Goal: Task Accomplishment & Management: Use online tool/utility

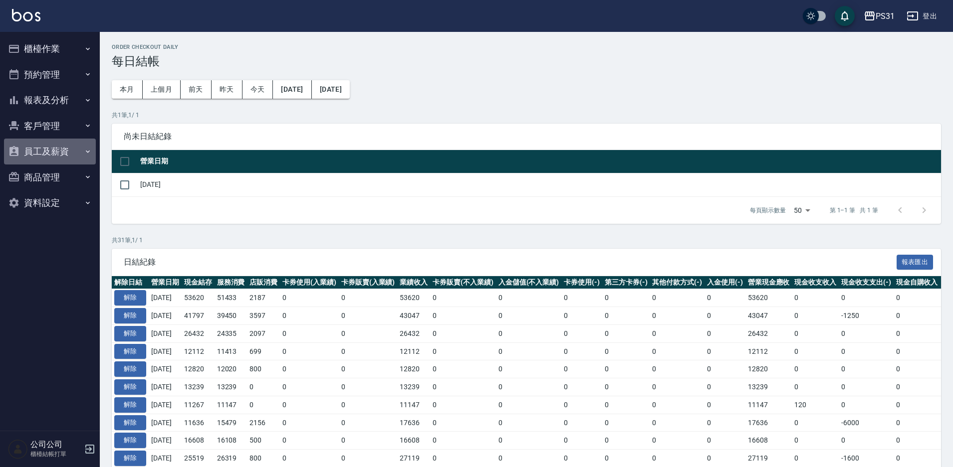
click at [31, 152] on button "員工及薪資" at bounding box center [50, 152] width 92 height 26
click at [58, 103] on button "報表及分析" at bounding box center [50, 100] width 92 height 26
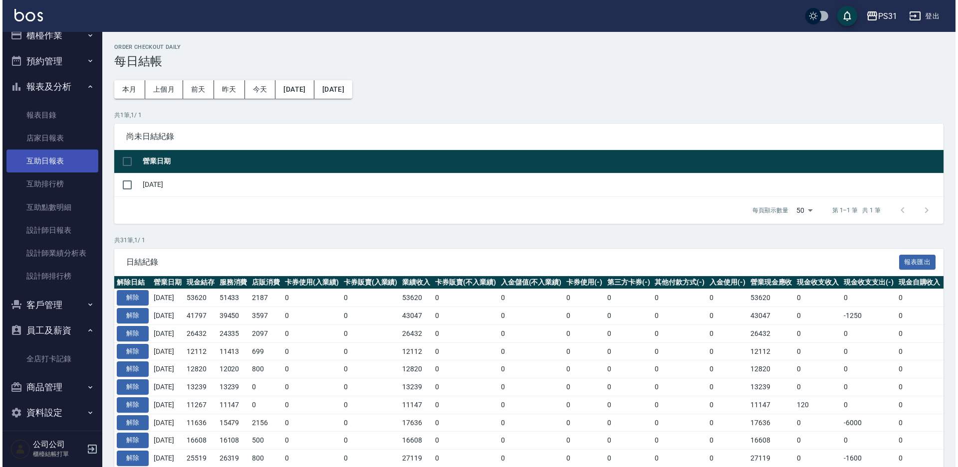
scroll to position [20, 0]
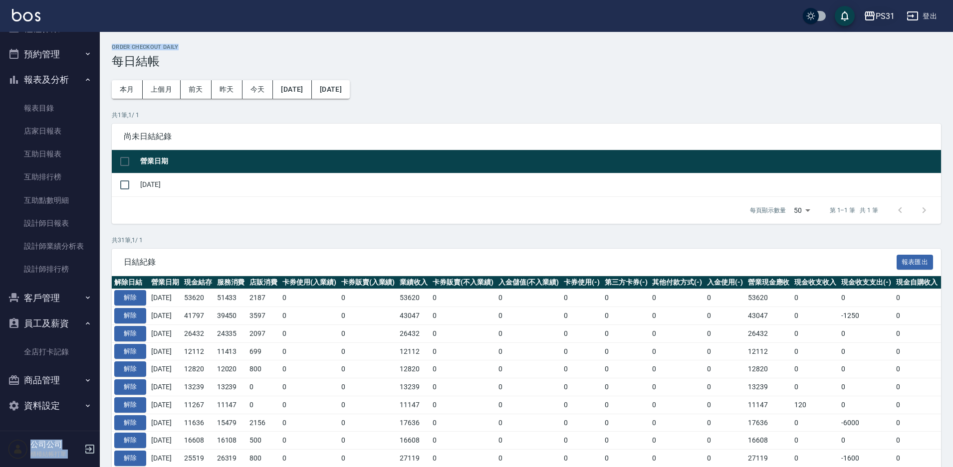
drag, startPoint x: 875, startPoint y: 32, endPoint x: 881, endPoint y: 24, distance: 9.7
click at [877, 29] on div "PS31 登出 櫃檯作業 打帳單 帳單列表 現金收支登錄 每日結帳 排班表 掃碼打卡 預約管理 預約管理 單日預約紀錄 單週預約紀錄 報表及分析 報表目錄 店…" at bounding box center [476, 447] width 953 height 894
click at [885, 18] on div "PS31" at bounding box center [884, 16] width 19 height 12
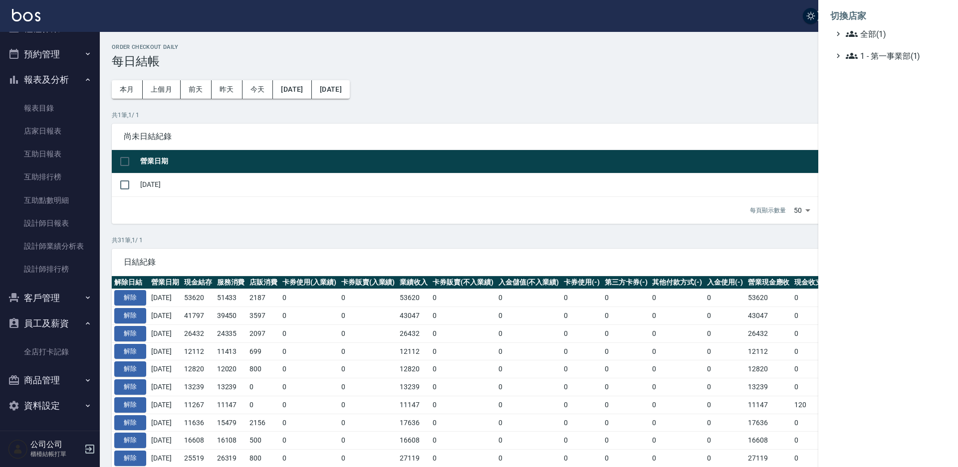
click at [599, 99] on div at bounding box center [479, 233] width 958 height 467
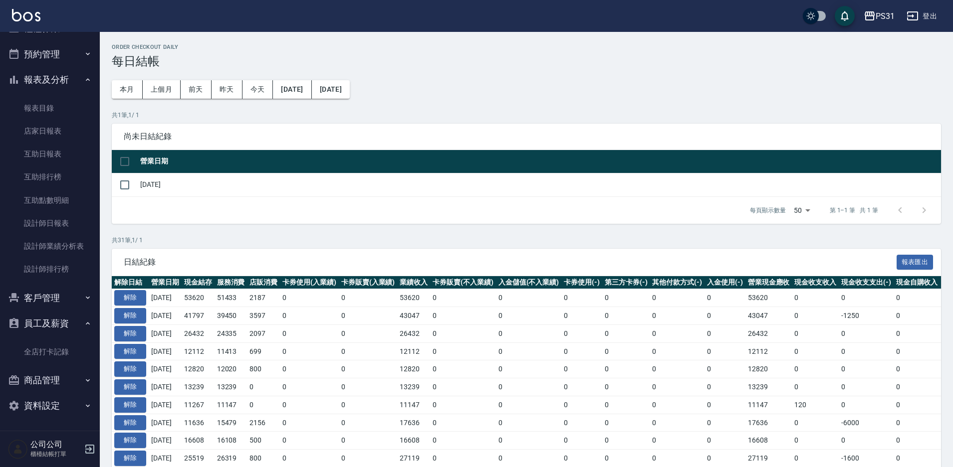
click at [926, 11] on button "登出" at bounding box center [921, 16] width 38 height 18
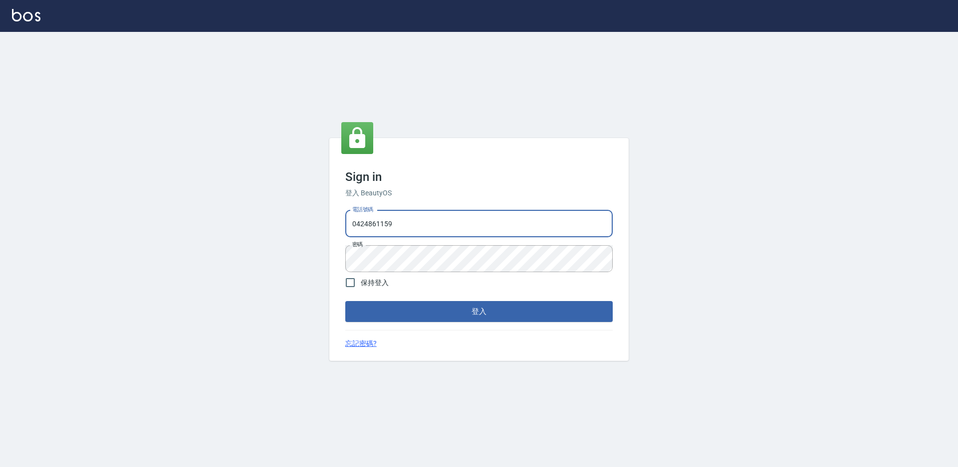
click at [414, 228] on input "0424861159" at bounding box center [478, 223] width 267 height 27
click at [494, 214] on input "0424861159" at bounding box center [478, 223] width 267 height 27
type input "0975556104"
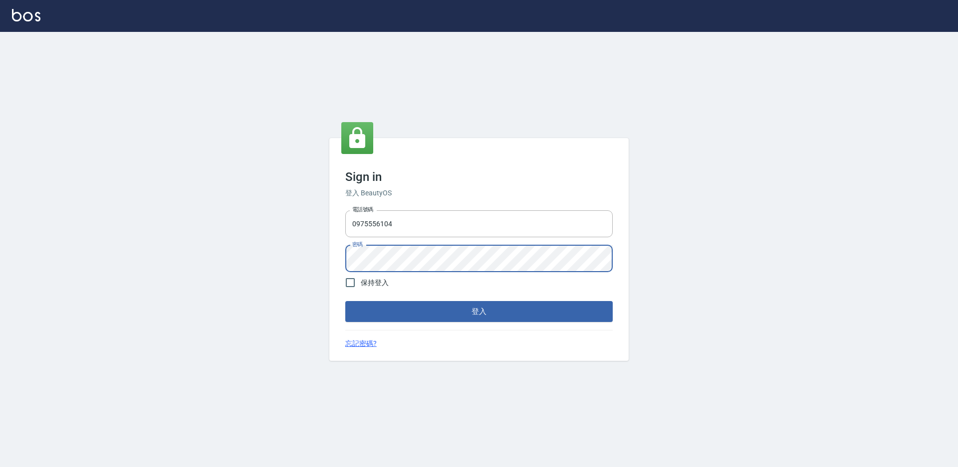
click at [345, 301] on button "登入" at bounding box center [478, 311] width 267 height 21
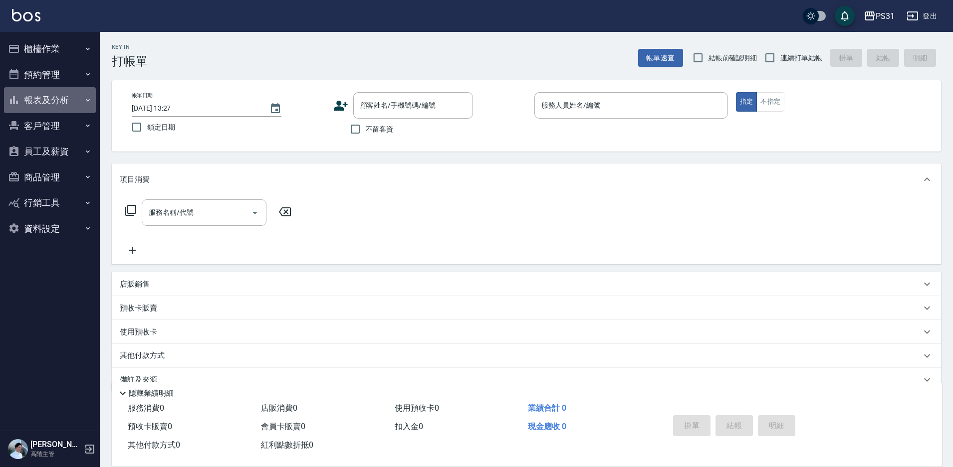
click at [47, 99] on button "報表及分析" at bounding box center [50, 100] width 92 height 26
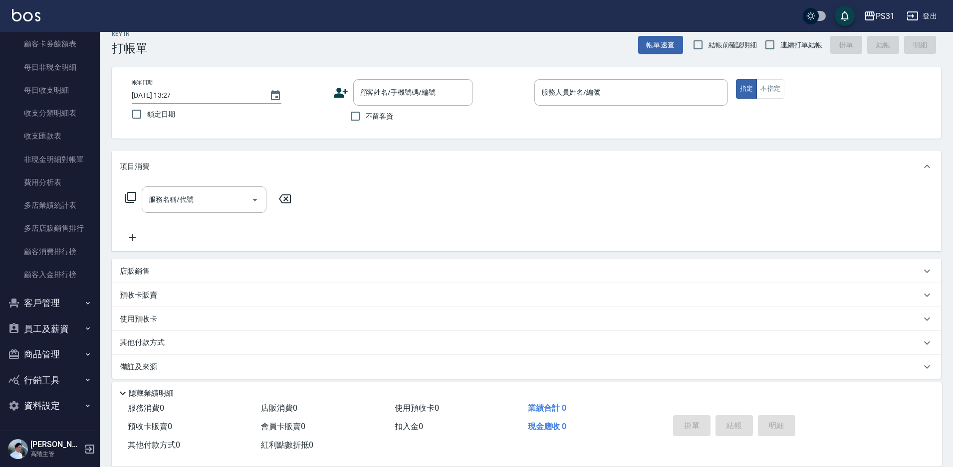
scroll to position [20, 0]
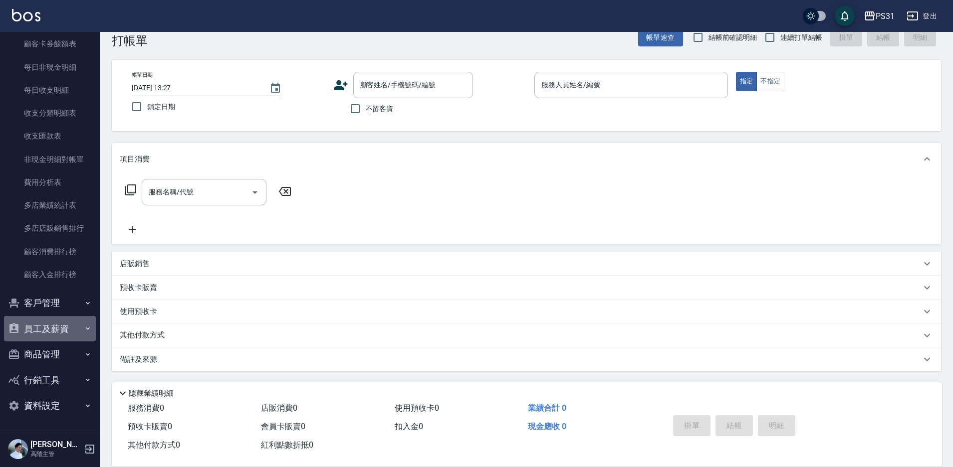
click at [71, 328] on button "員工及薪資" at bounding box center [50, 329] width 92 height 26
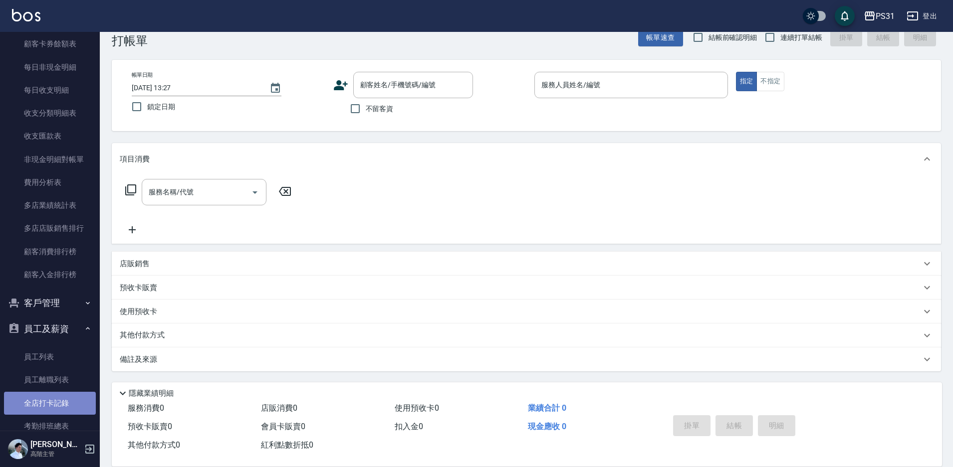
click at [56, 401] on link "全店打卡記錄" at bounding box center [50, 403] width 92 height 23
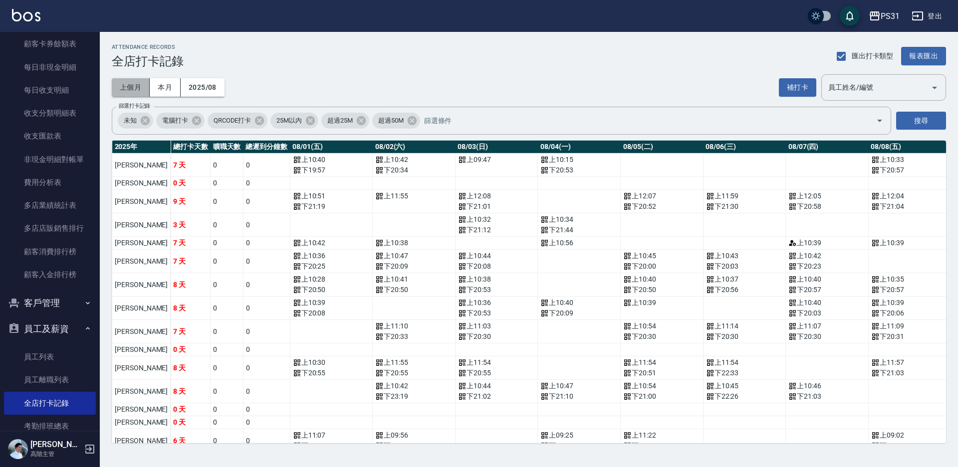
click at [144, 92] on button "上個月" at bounding box center [131, 87] width 38 height 18
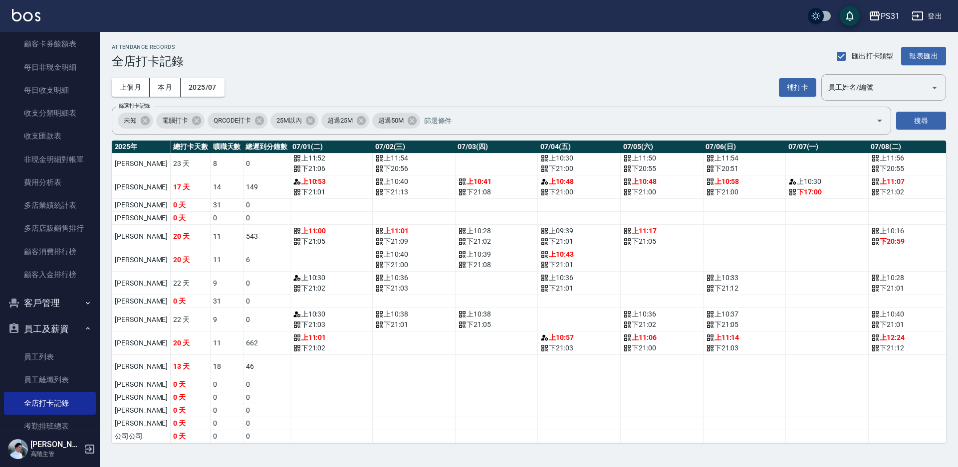
scroll to position [223, 0]
click at [910, 54] on button "報表匯出" at bounding box center [923, 56] width 45 height 18
click at [706, 284] on icon "a dense table" at bounding box center [710, 288] width 8 height 8
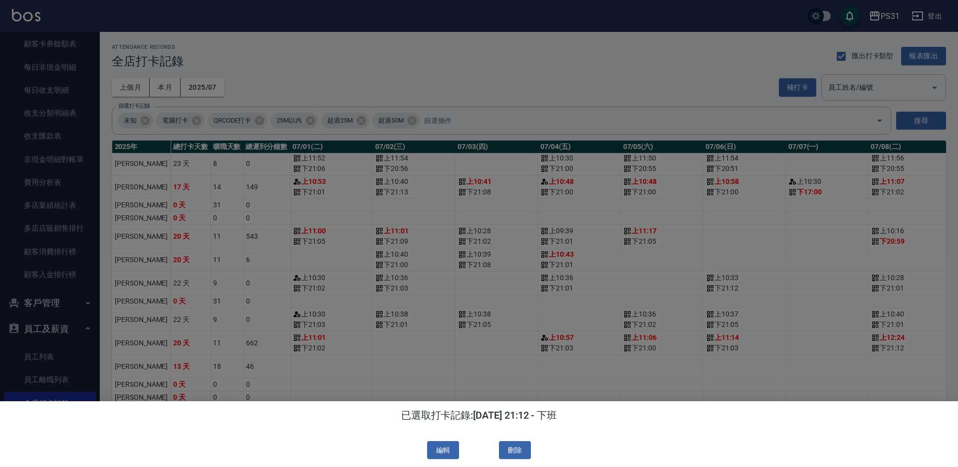
click at [577, 396] on div at bounding box center [479, 233] width 958 height 467
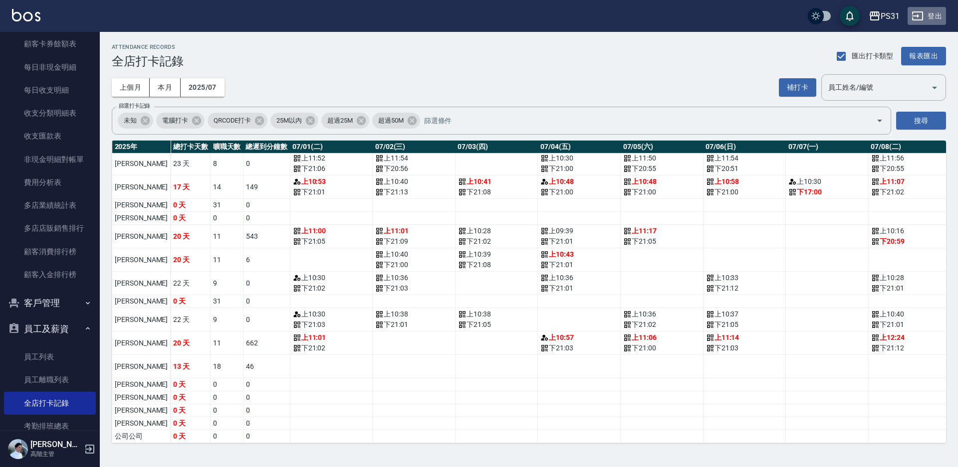
click at [931, 13] on button "登出" at bounding box center [926, 16] width 38 height 18
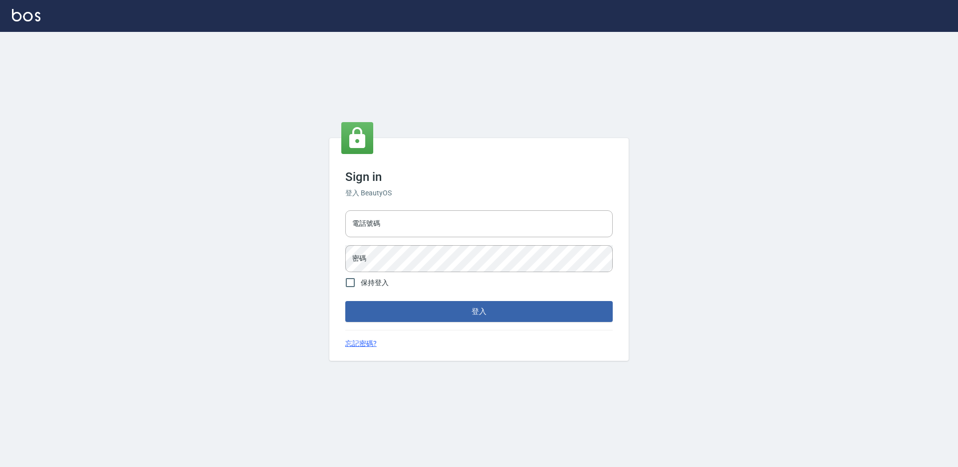
type input "0424861159"
click at [453, 323] on div "Sign in 登入 BeautyOS 電話號碼 電話號碼 密碼 密碼 保持登入 登入 忘記密碼?" at bounding box center [478, 249] width 299 height 223
type input "0424861159"
click at [443, 221] on input "0424861159" at bounding box center [478, 223] width 267 height 27
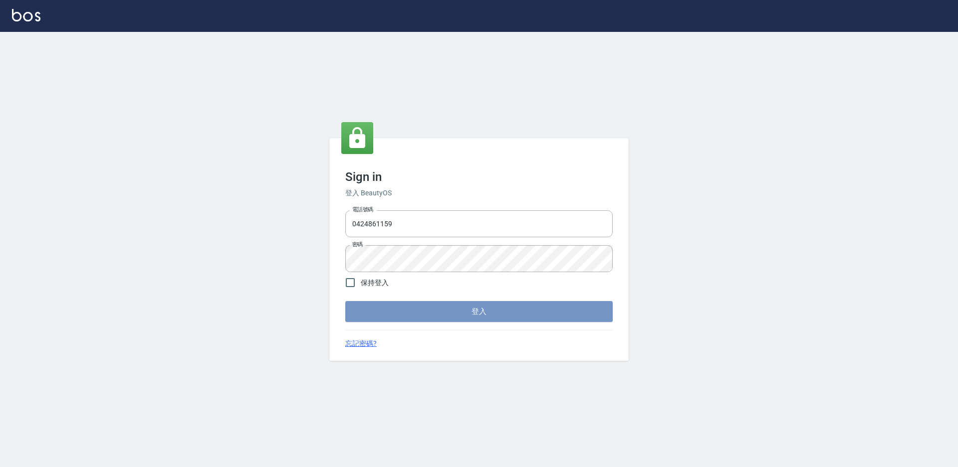
click at [460, 316] on button "登入" at bounding box center [478, 311] width 267 height 21
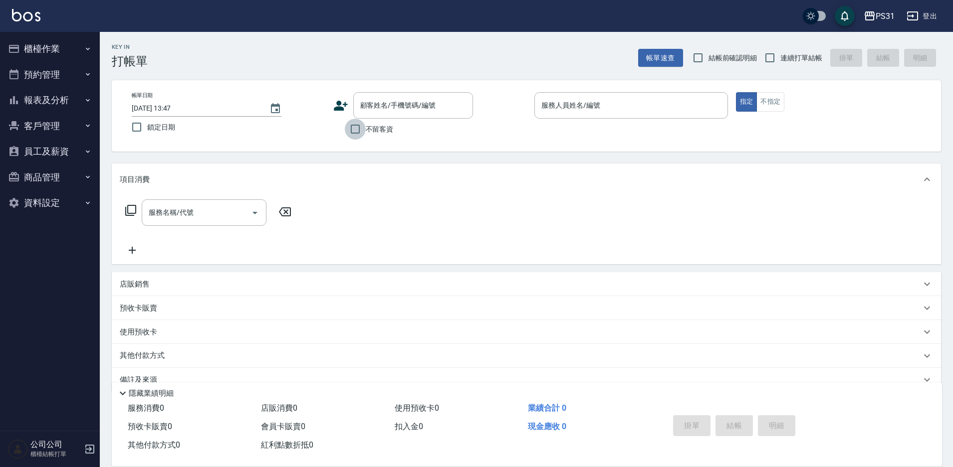
click at [358, 130] on input "不留客資" at bounding box center [355, 129] width 21 height 21
checkbox input "true"
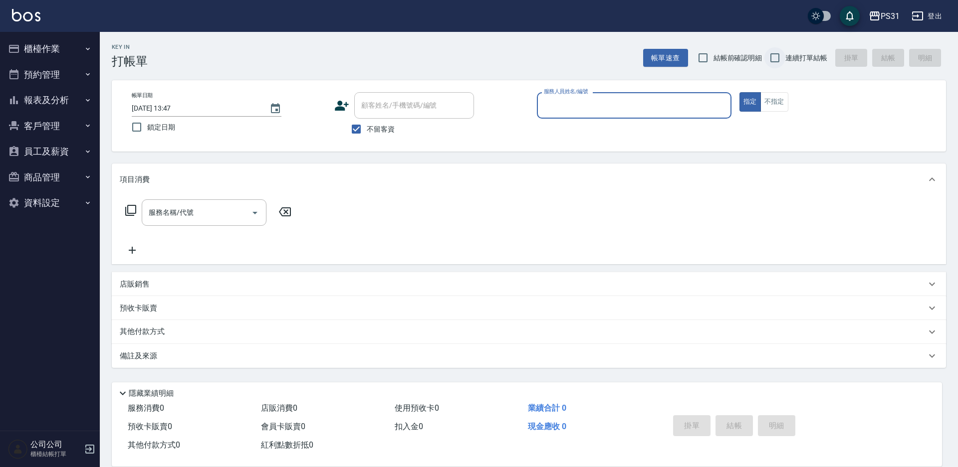
click at [775, 55] on input "連續打單結帳" at bounding box center [774, 57] width 21 height 21
checkbox input "true"
click at [635, 114] on div "服務人員姓名/編號 服務人員姓名/編號" at bounding box center [634, 110] width 195 height 37
drag, startPoint x: 618, startPoint y: 90, endPoint x: 627, endPoint y: 105, distance: 17.0
click at [625, 101] on div "帳單日期 [DATE] 13:47 鎖定日期 顧客姓名/手機號碼/編號 顧客姓名/手機號碼/編號 不留客資 服務人員姓名/編號 服務人員姓名/編號 指定 不指定" at bounding box center [529, 115] width 834 height 71
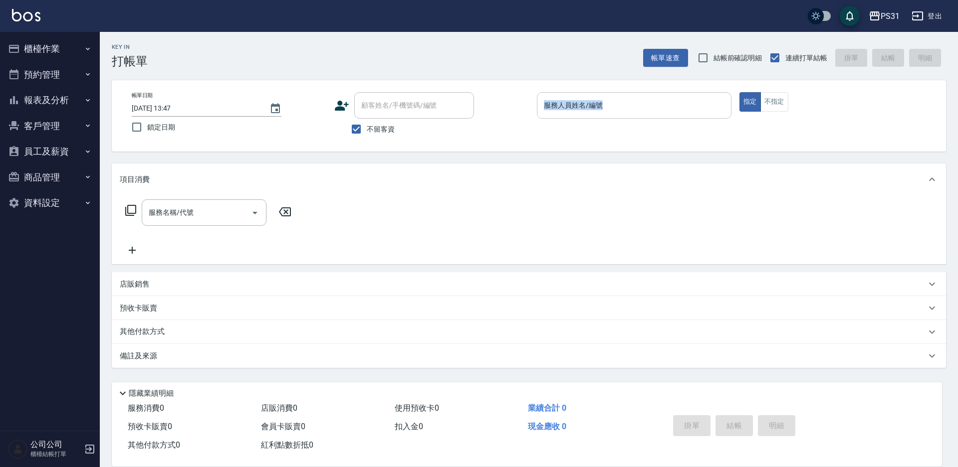
click at [628, 107] on input "服務人員姓名/編號" at bounding box center [634, 105] width 186 height 17
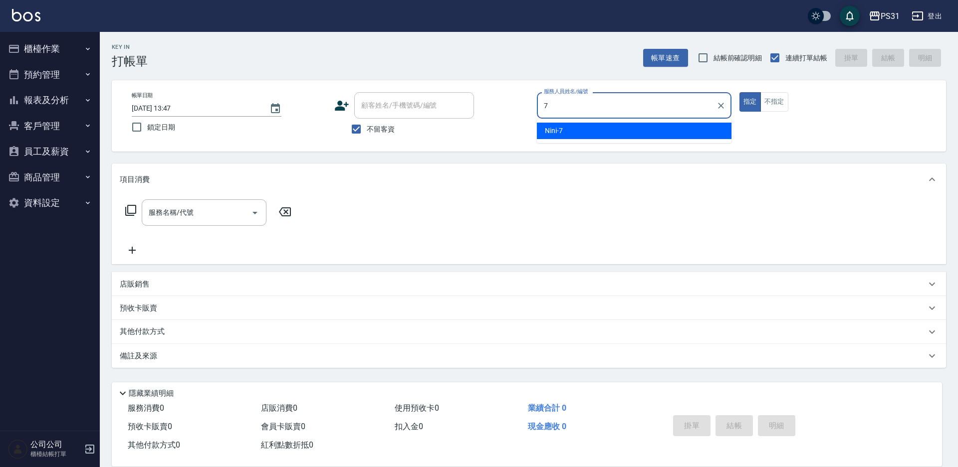
type input "Nini-7"
type button "true"
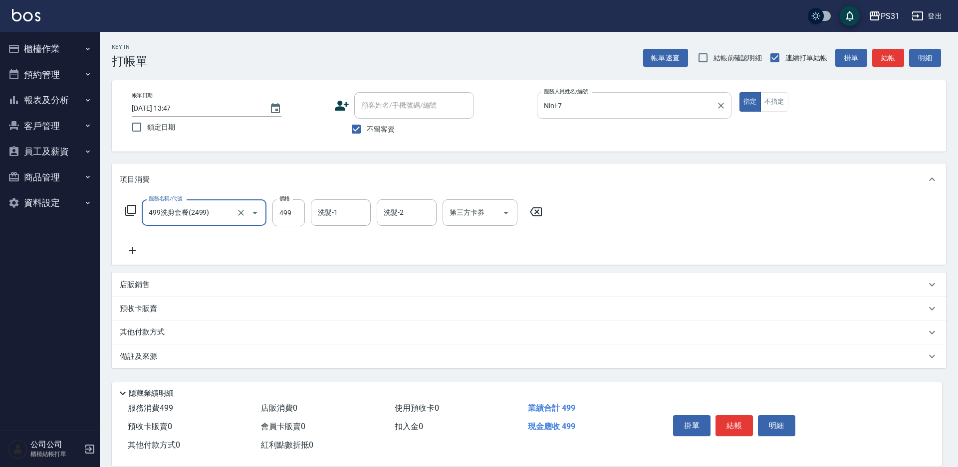
type input "499洗剪套餐(2499)"
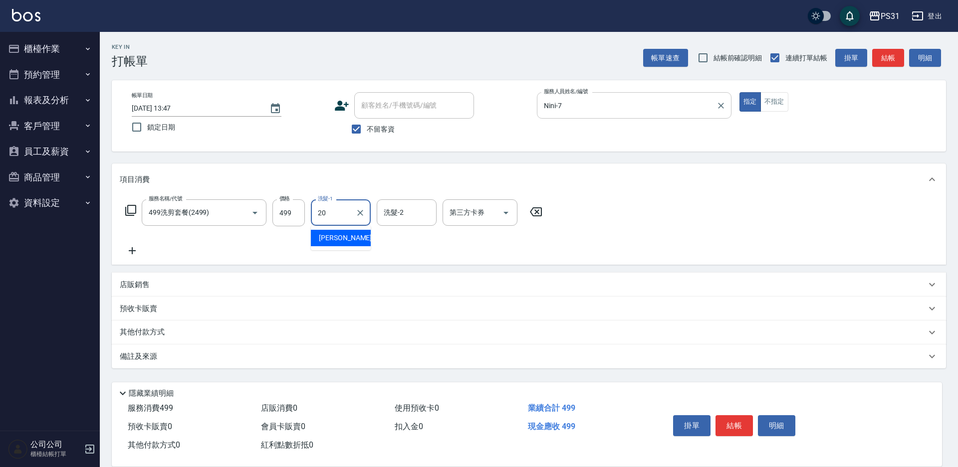
type input "[PERSON_NAME]-20"
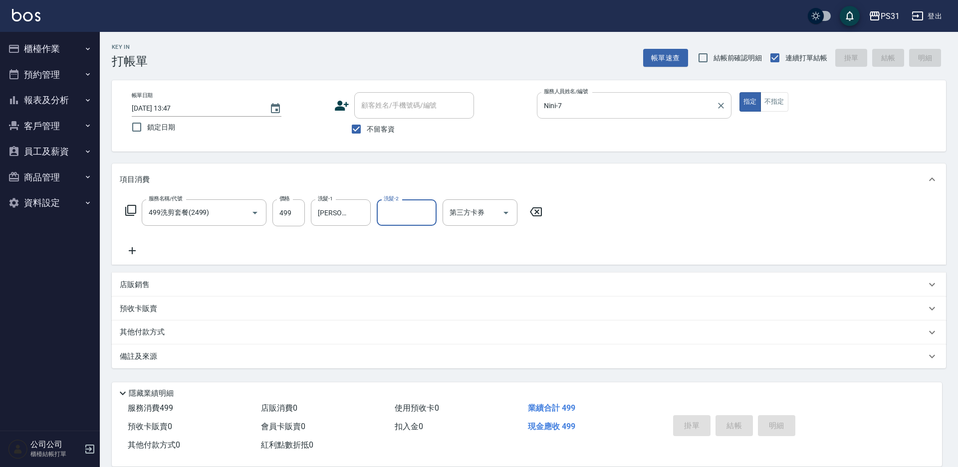
type input "[DATE] 13:48"
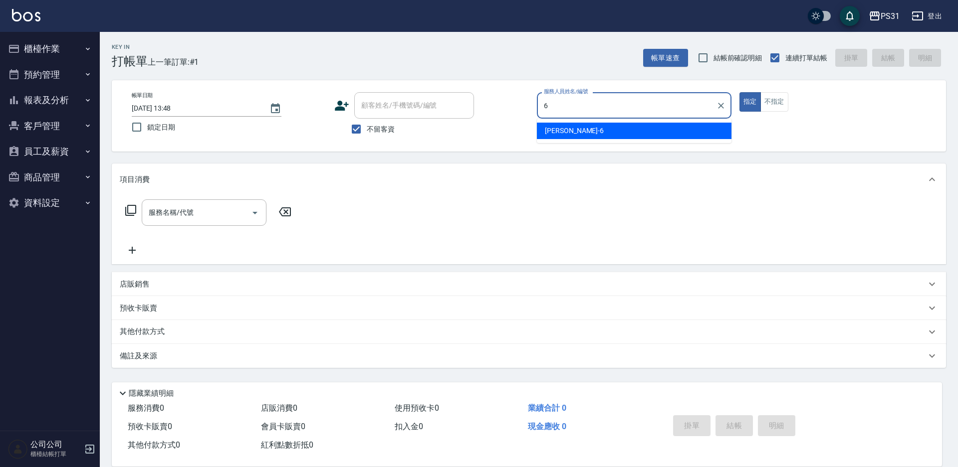
type input "Aki-6"
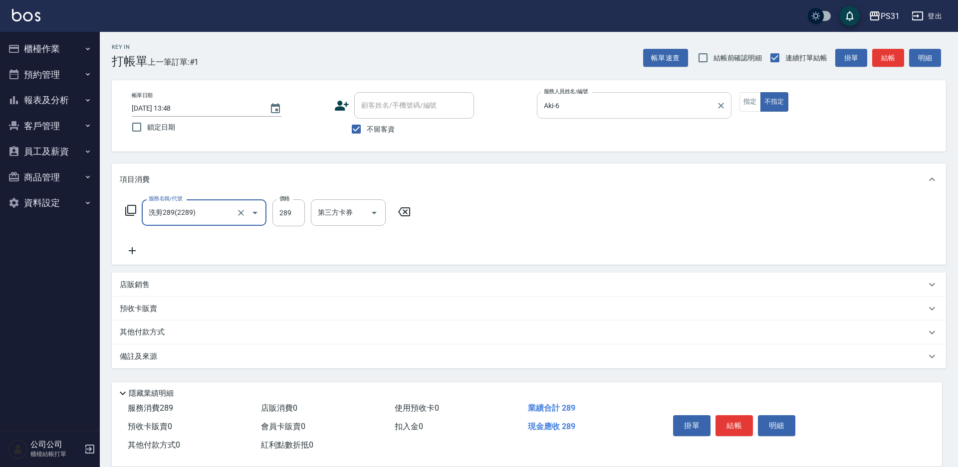
type input "洗剪289(2289)"
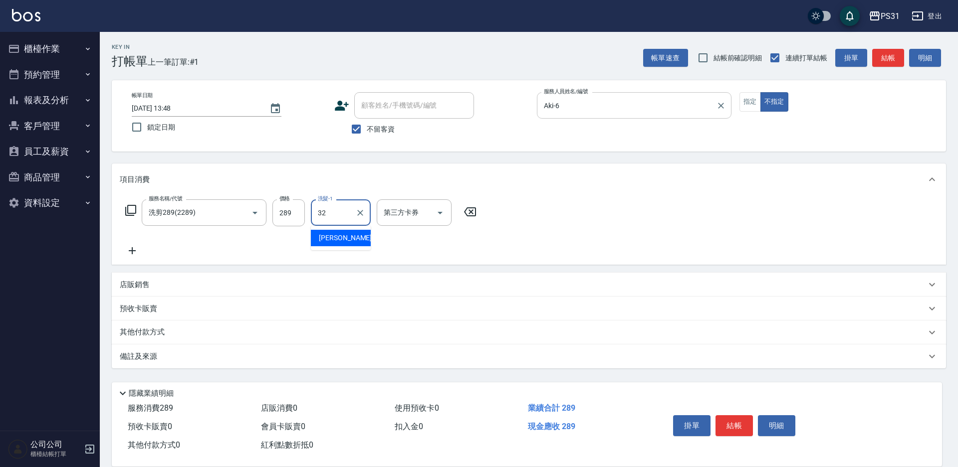
type input "[PERSON_NAME]-32"
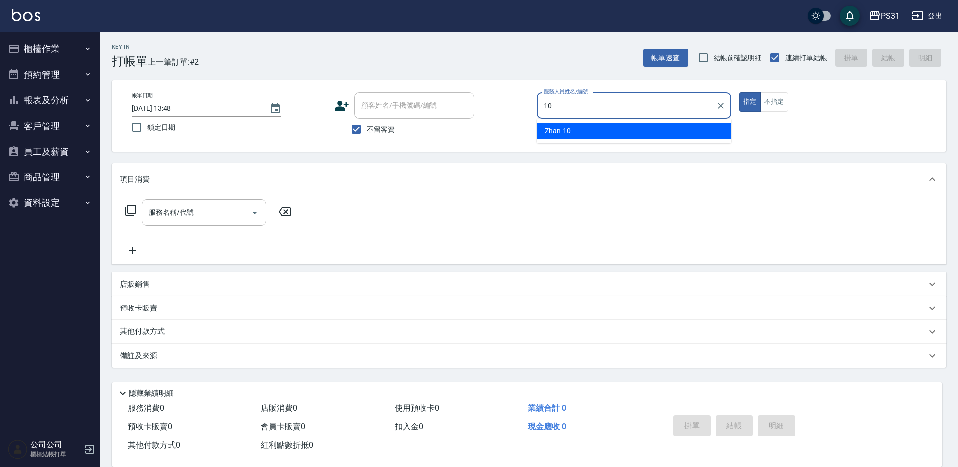
type input "Zhan-10"
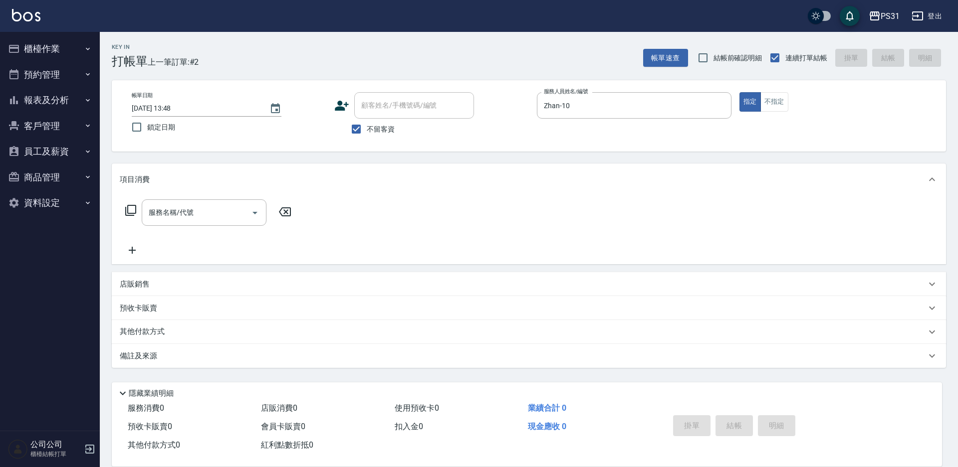
click at [126, 204] on icon at bounding box center [131, 210] width 12 height 12
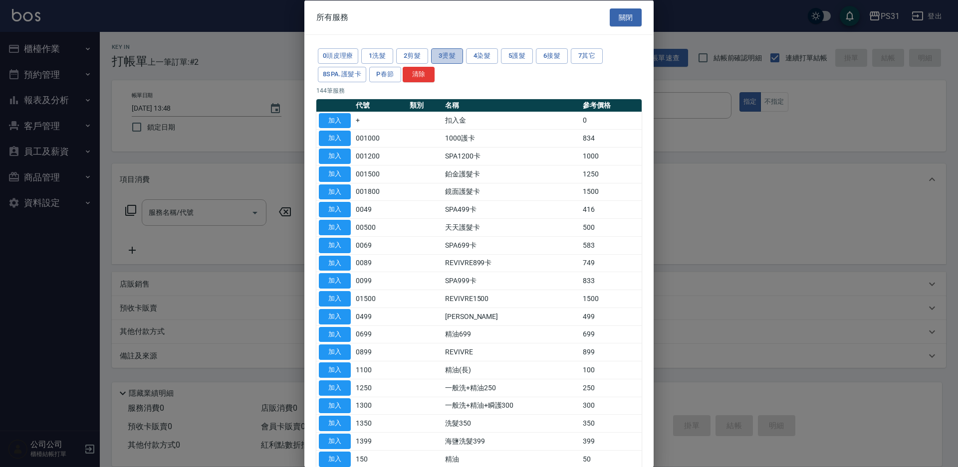
click at [440, 53] on button "3燙髮" at bounding box center [447, 55] width 32 height 15
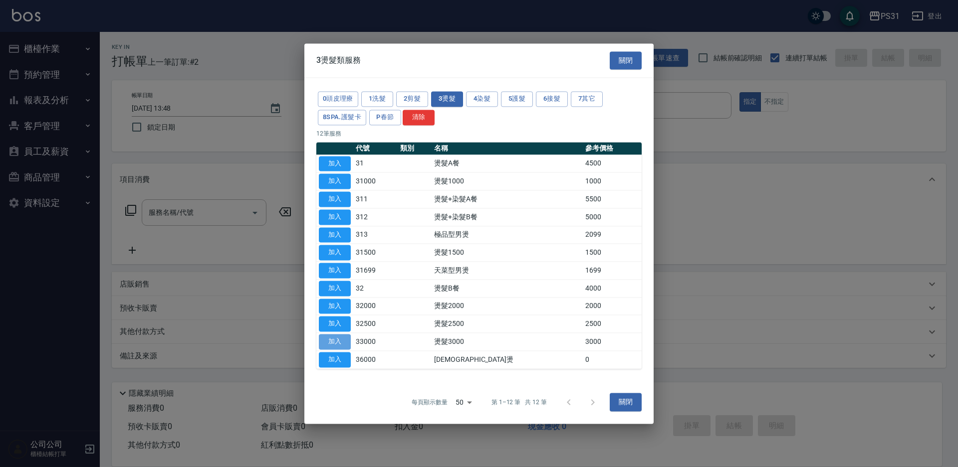
click at [332, 340] on button "加入" at bounding box center [335, 341] width 32 height 15
type input "燙髮3000(33000)"
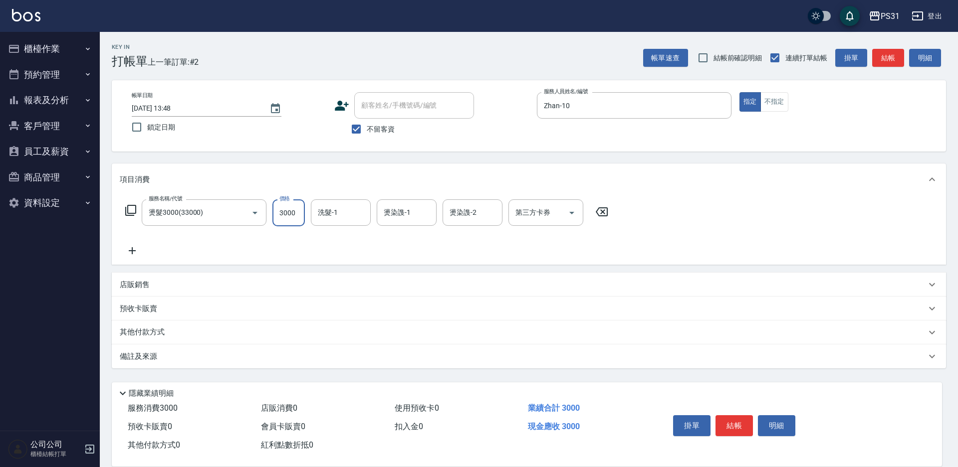
click at [289, 218] on input "3000" at bounding box center [288, 213] width 32 height 27
type input "3399"
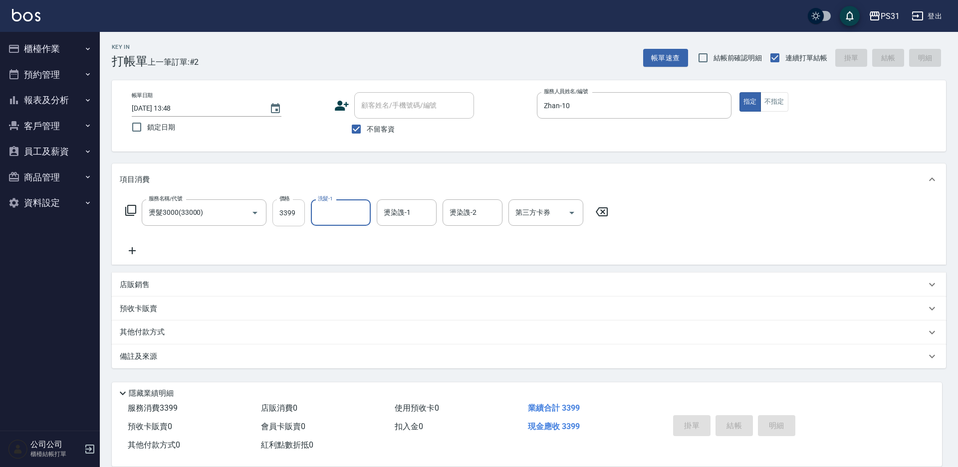
type input "[DATE] 13:49"
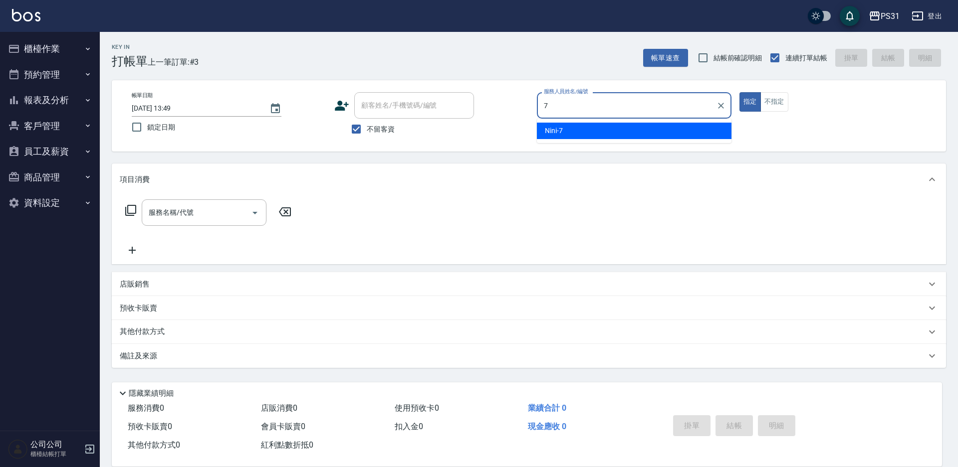
type input "Nini-7"
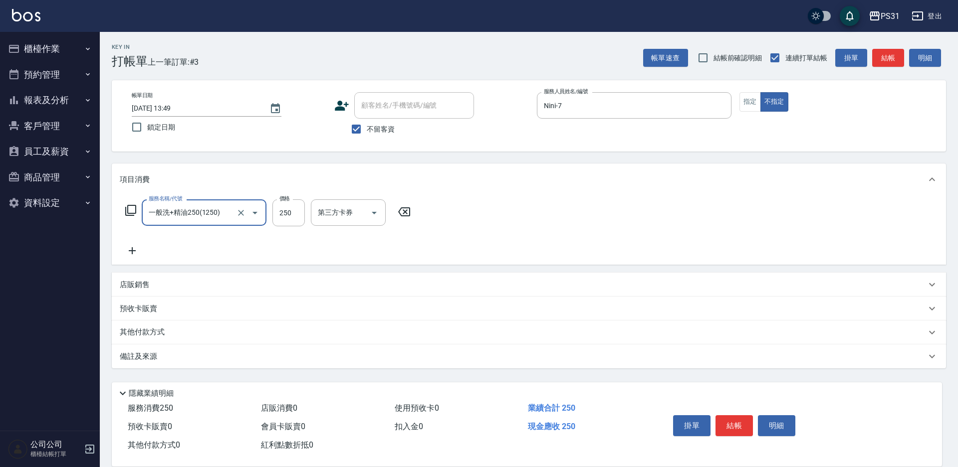
type input "一般洗+精油250(1250)"
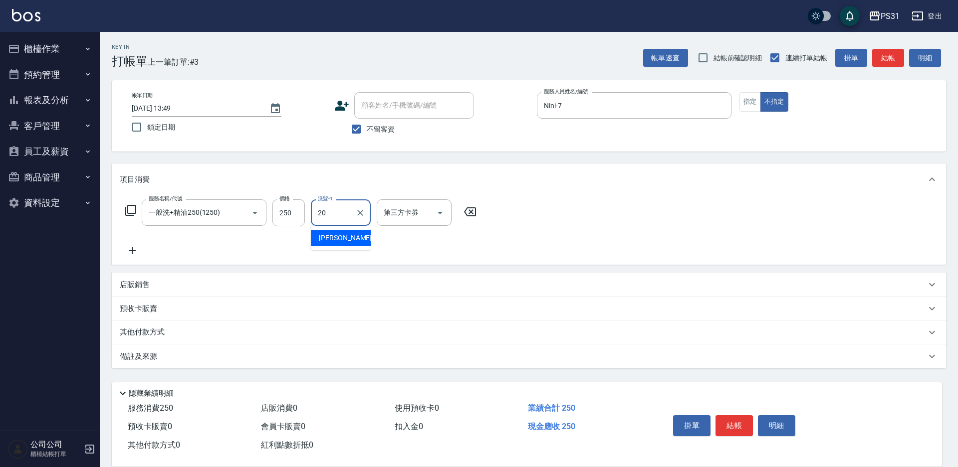
type input "[PERSON_NAME]-20"
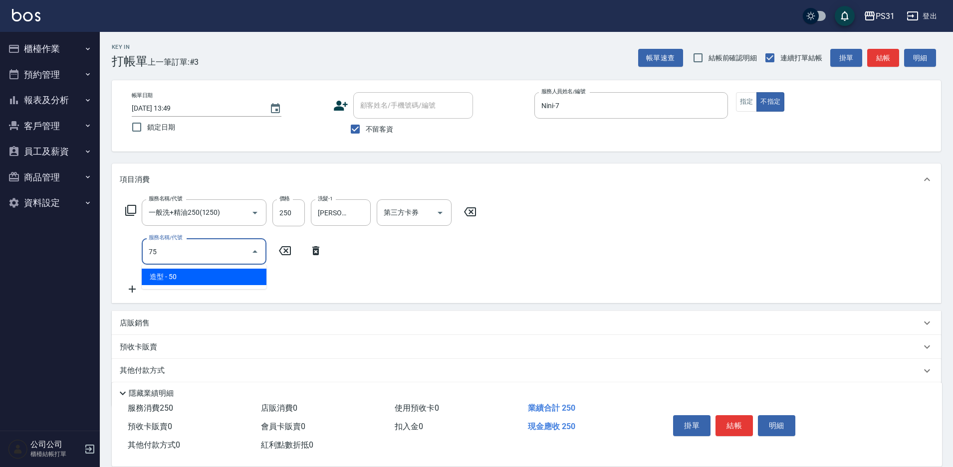
type input "7"
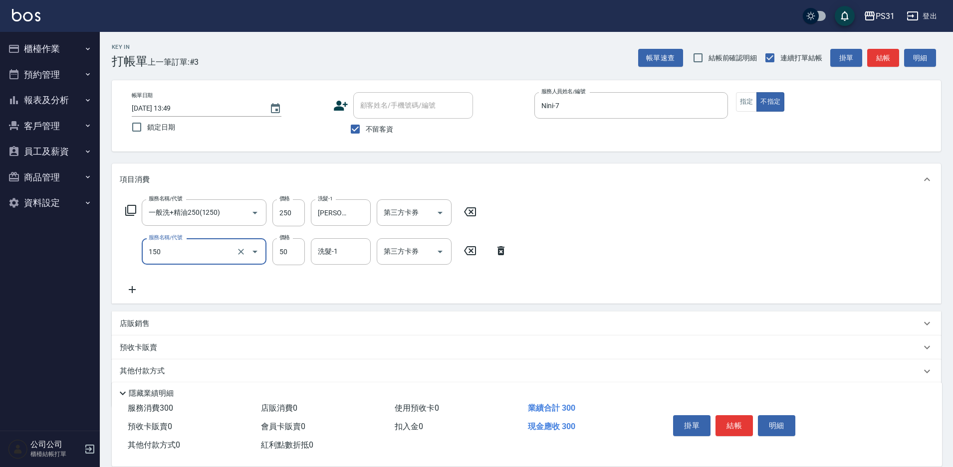
type input "精油(150)"
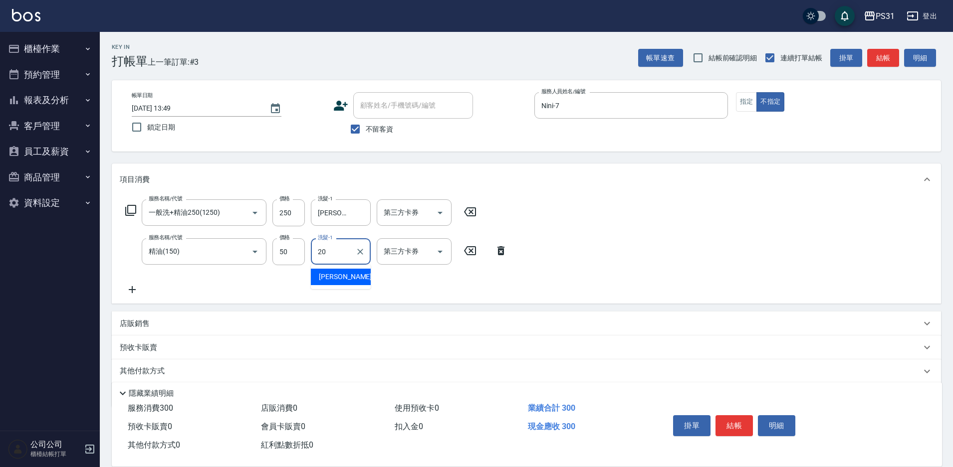
type input "[PERSON_NAME]-20"
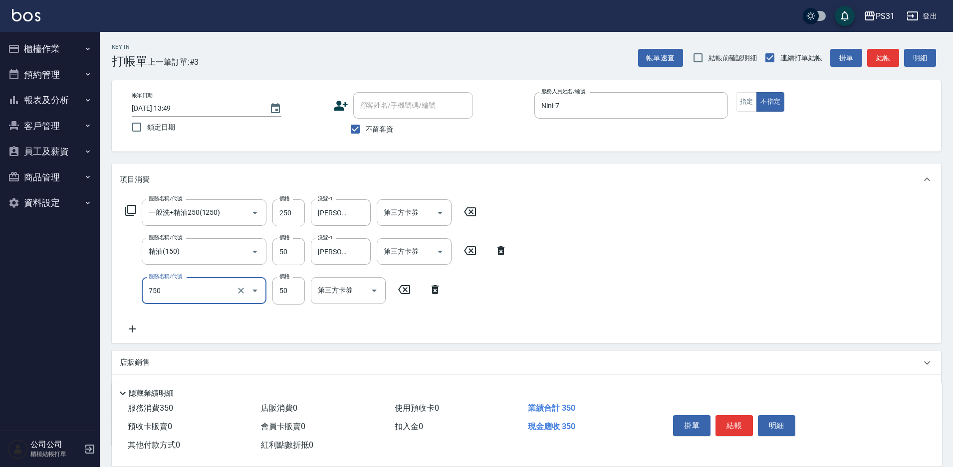
type input "造型(750)"
type input "100"
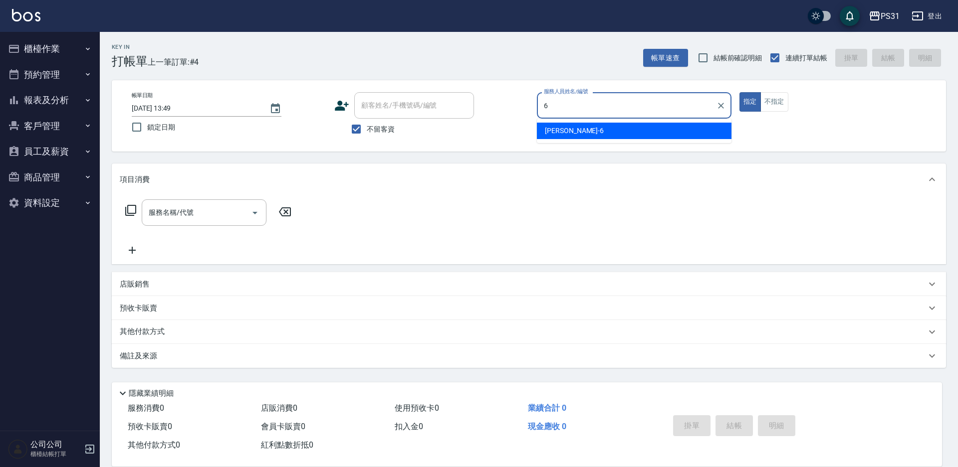
type input "Aki-6"
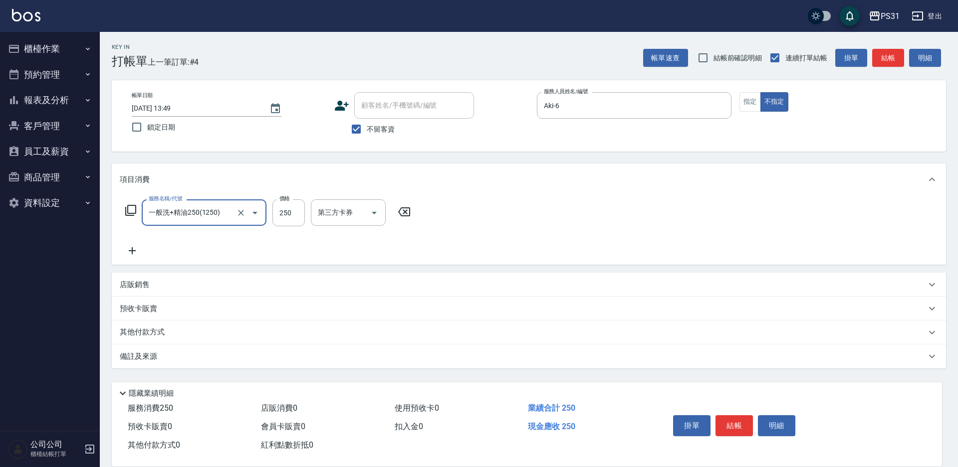
type input "一般洗+精油250(1250)"
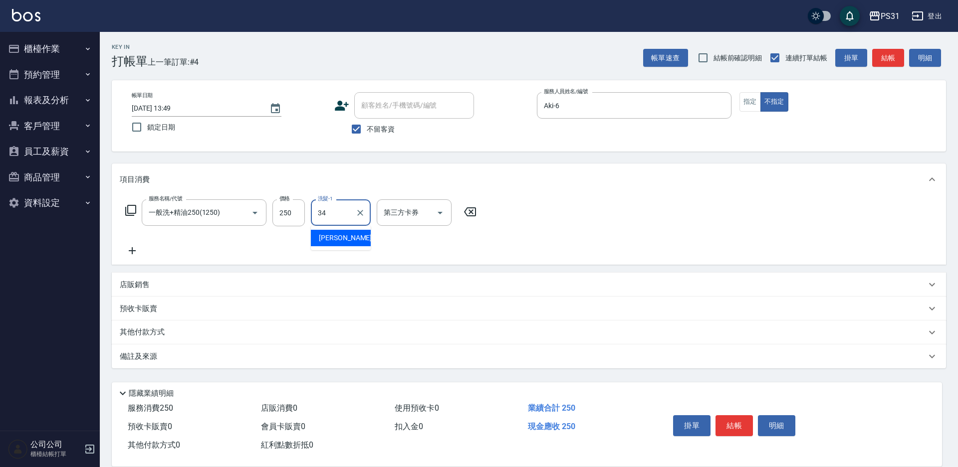
type input "[PERSON_NAME]-34"
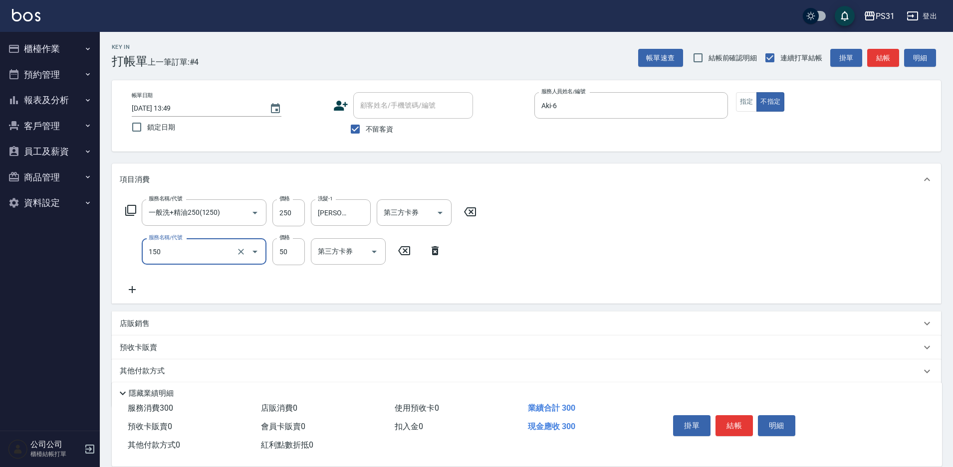
type input "精油(150)"
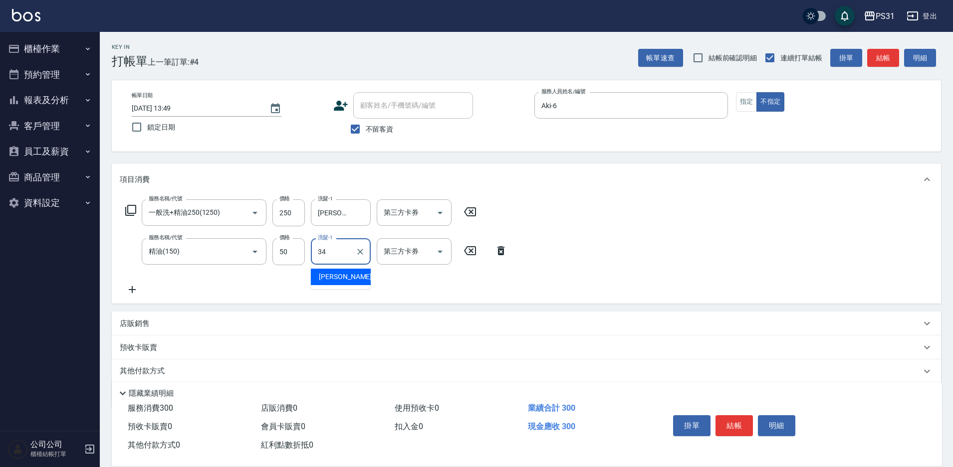
type input "[PERSON_NAME]-34"
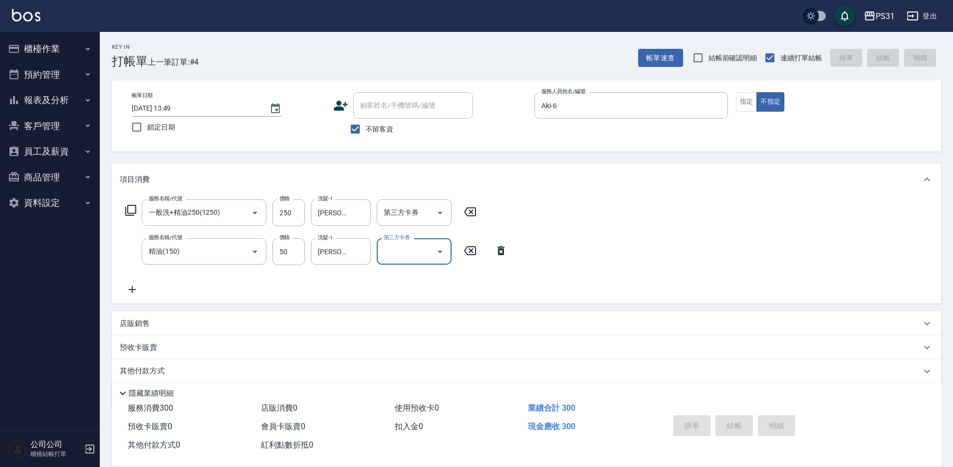
type input "[DATE] 13:50"
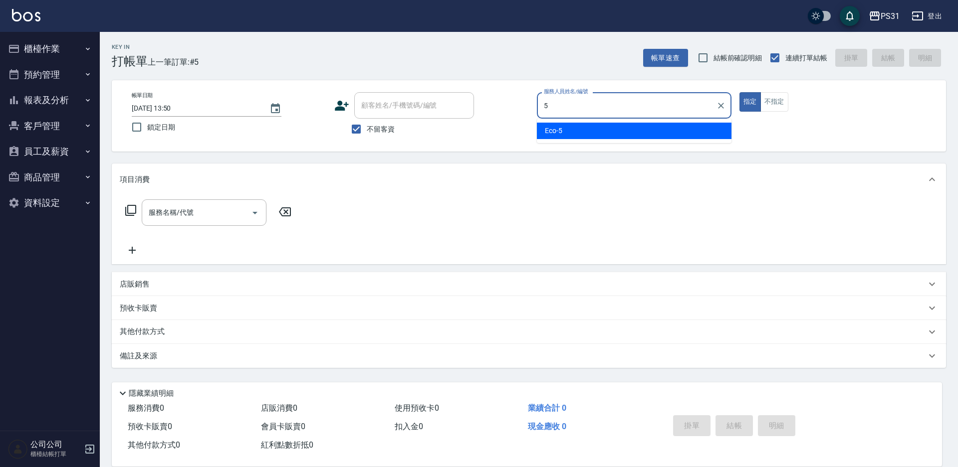
type input "Eco-5"
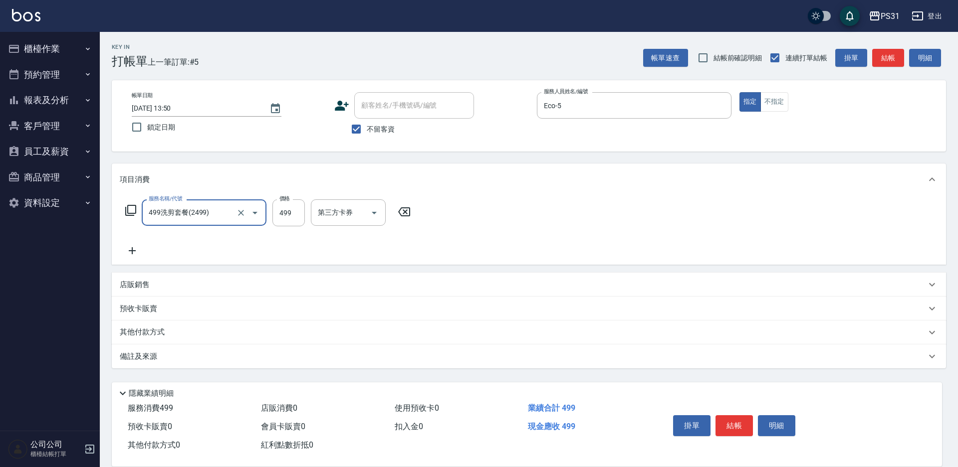
type input "499洗剪套餐(2499)"
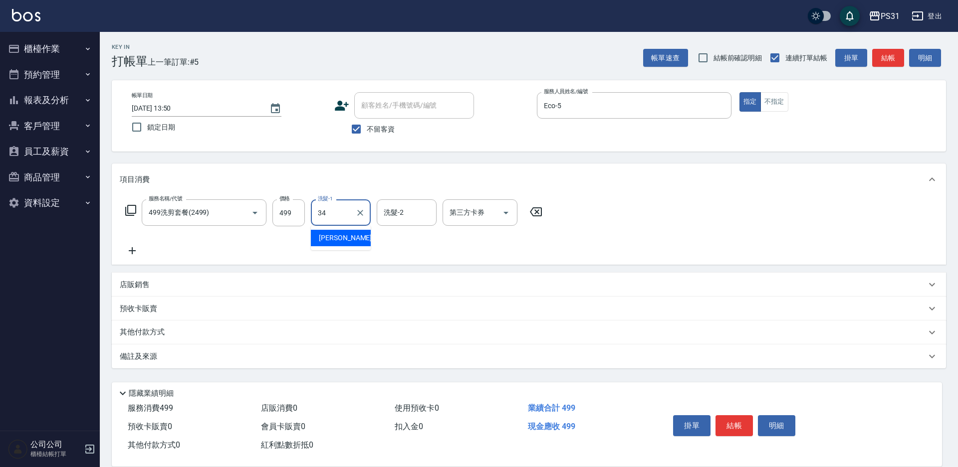
type input "[PERSON_NAME]-34"
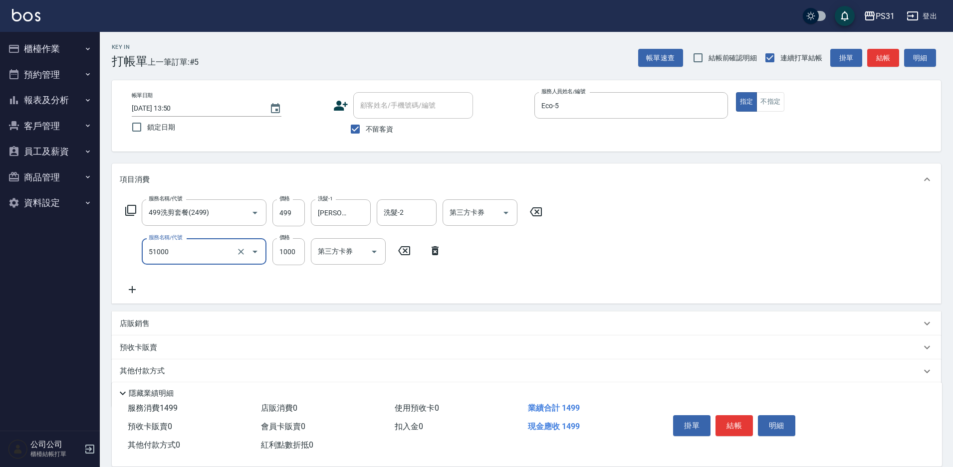
type input "酵素/紅鑽/焦糖/單噴精華液(51000)"
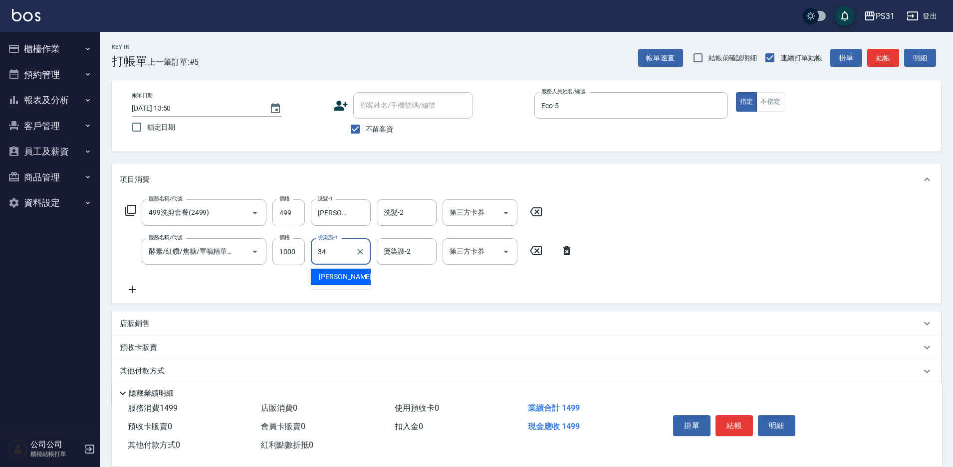
type input "[PERSON_NAME]-34"
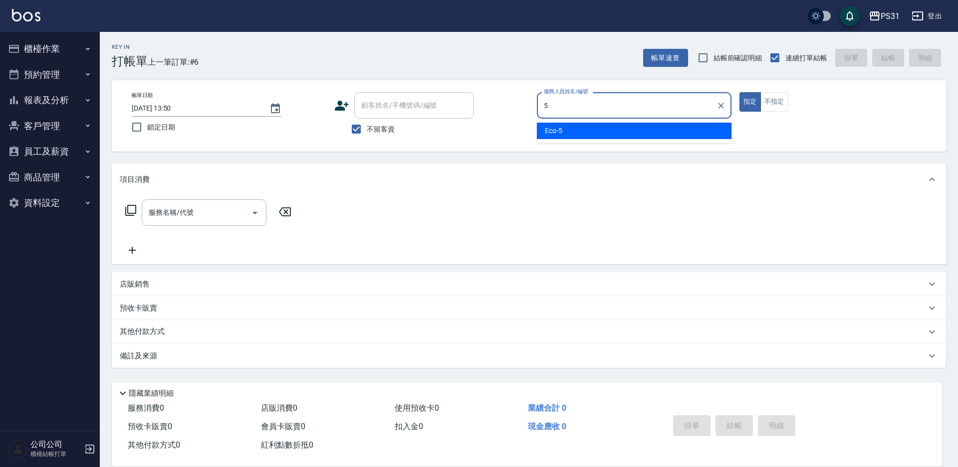
type input "Eco-5"
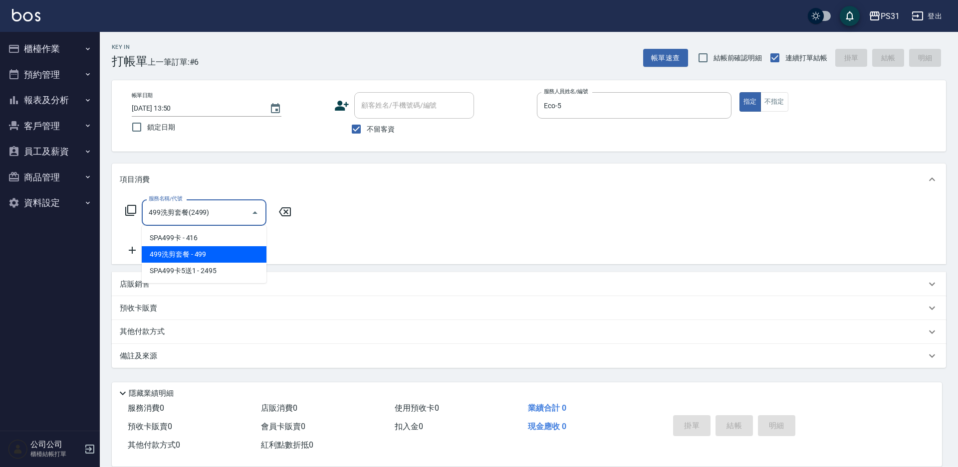
type input "499洗剪套餐(2499)"
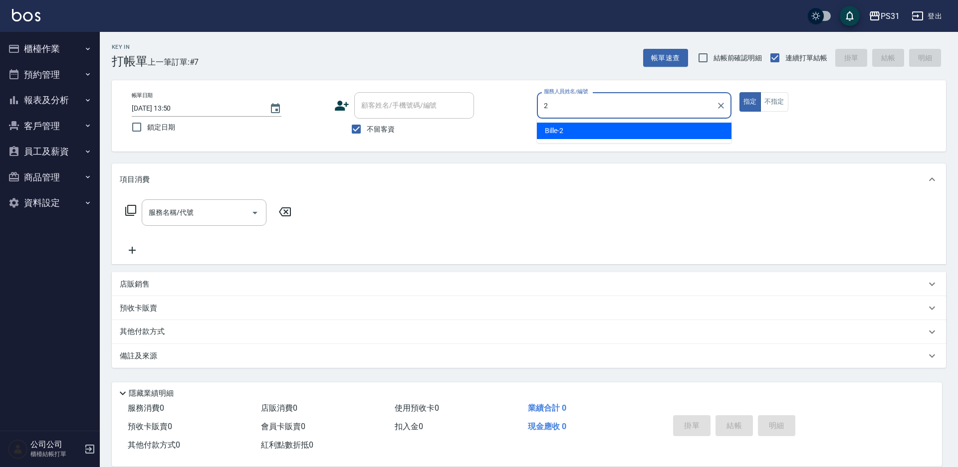
type input "Bille-2"
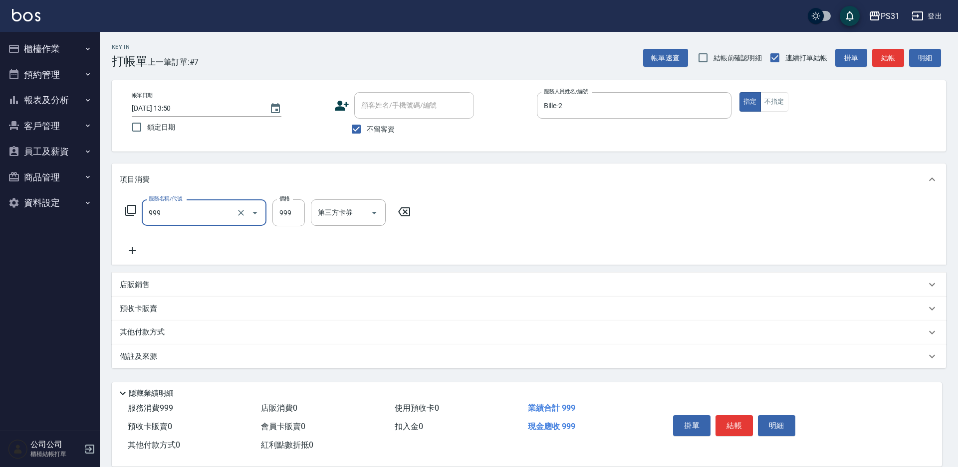
type input "精油套餐999(999)"
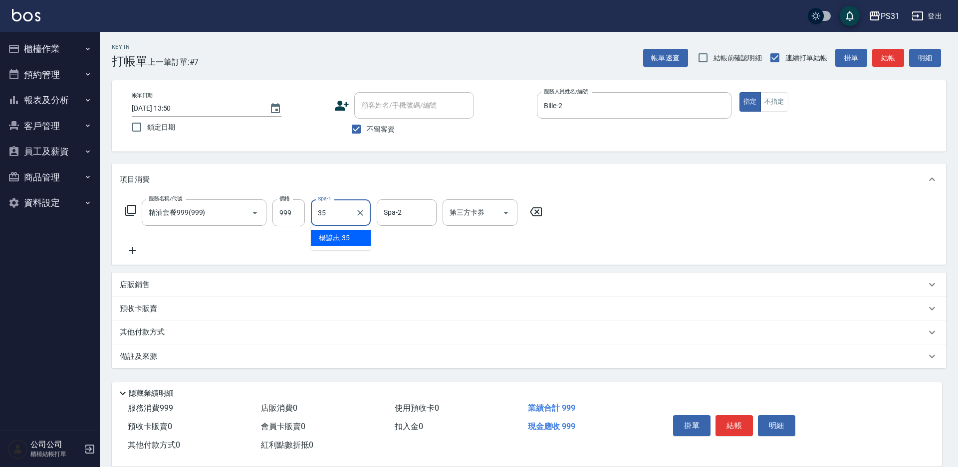
type input "楊諺志-35"
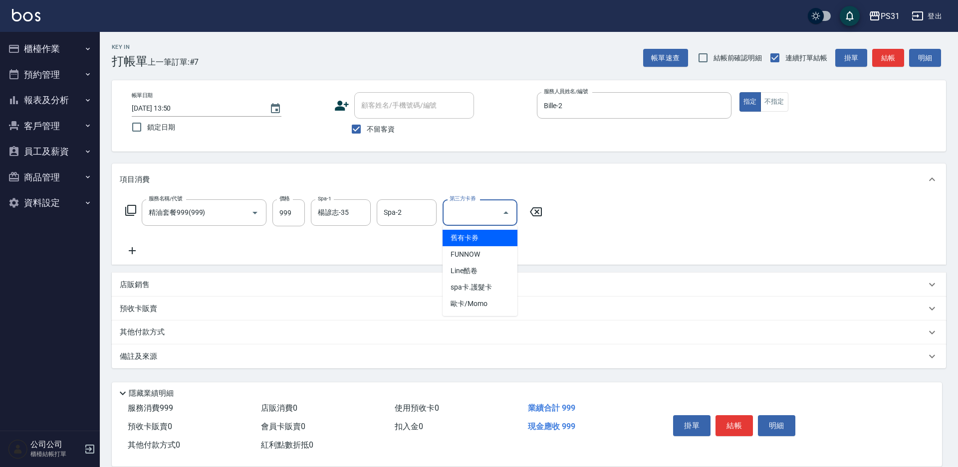
type input "舊有卡券"
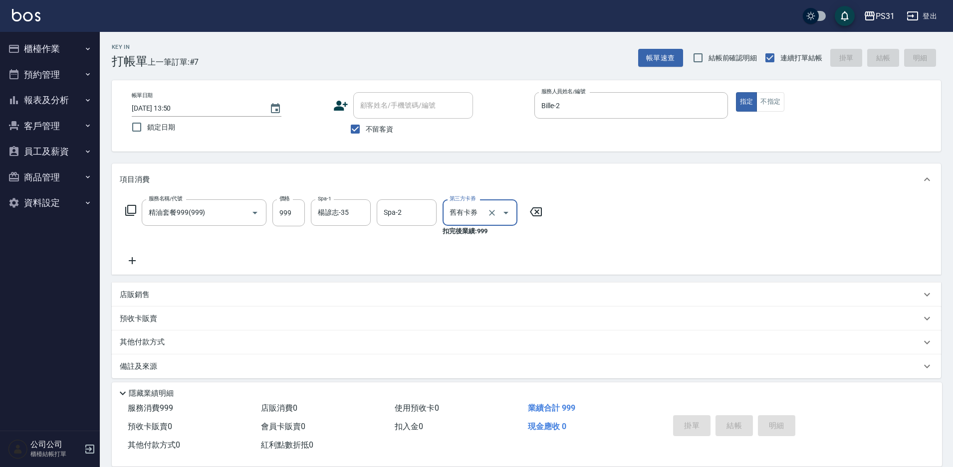
type input "[DATE] 13:51"
